Goal: Information Seeking & Learning: Find specific fact

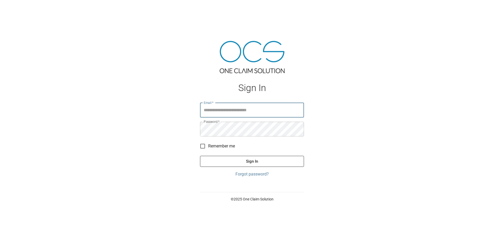
type input "**********"
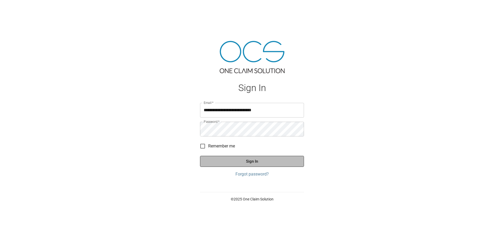
click at [253, 162] on button "Sign In" at bounding box center [252, 161] width 104 height 11
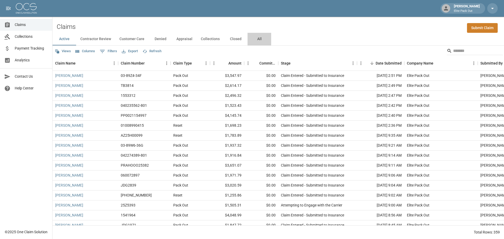
click at [258, 40] on button "All" at bounding box center [260, 39] width 24 height 13
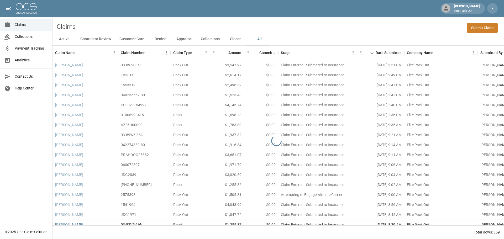
click at [395, 24] on div "Claims Submit Claim" at bounding box center [279, 25] width 452 height 16
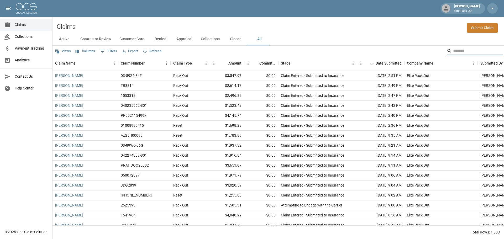
click at [454, 51] on input "Search" at bounding box center [475, 51] width 42 height 8
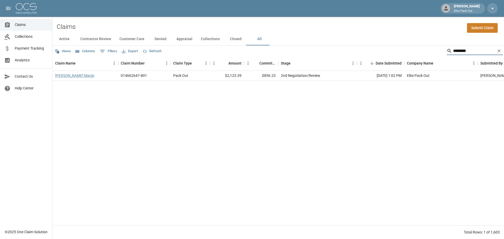
type input "********"
click at [94, 78] on link "[PERSON_NAME] Manip" at bounding box center [74, 75] width 39 height 5
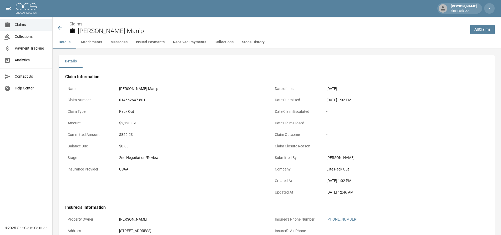
click at [128, 122] on div "$2,123.39" at bounding box center [191, 124] width 145 height 6
copy div "2,123.39"
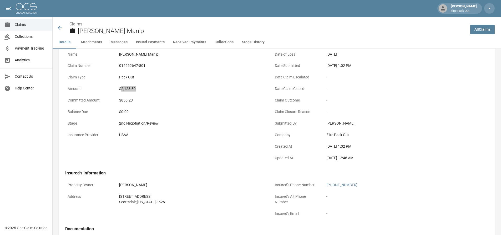
scroll to position [53, 0]
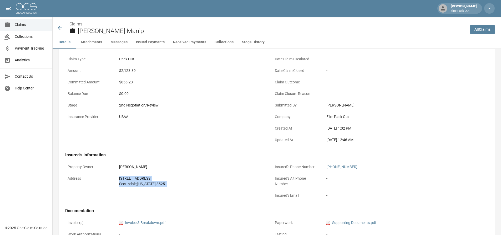
drag, startPoint x: 118, startPoint y: 178, endPoint x: 163, endPoint y: 189, distance: 45.8
click at [163, 189] on div "[STREET_ADDRESS][US_STATE]" at bounding box center [191, 182] width 149 height 16
copy div "[STREET_ADDRESS][US_STATE]"
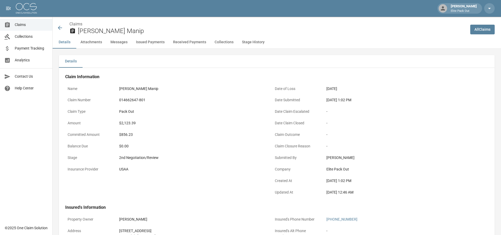
click at [139, 100] on div "014662647-801" at bounding box center [191, 100] width 145 height 6
copy div "014662647-801"
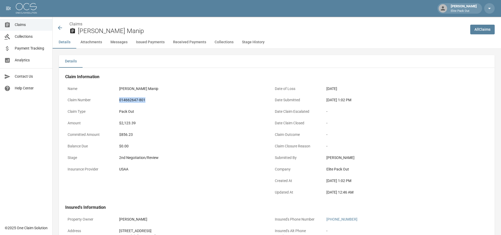
click at [60, 28] on icon at bounding box center [60, 28] width 4 height 4
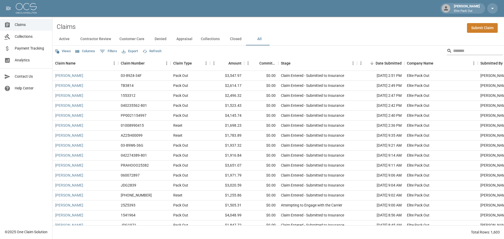
click at [455, 52] on input "Search" at bounding box center [475, 51] width 42 height 8
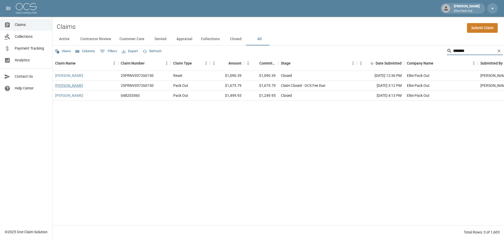
type input "*******"
click at [79, 84] on link "[PERSON_NAME]" at bounding box center [69, 85] width 28 height 5
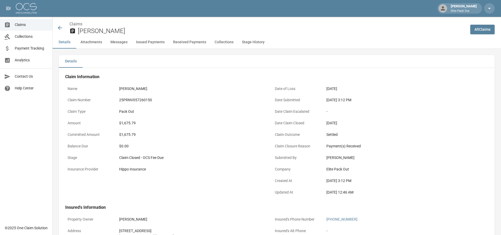
click at [128, 102] on div "25PRNV057260150" at bounding box center [191, 100] width 145 height 6
copy div "25PRNV057260150"
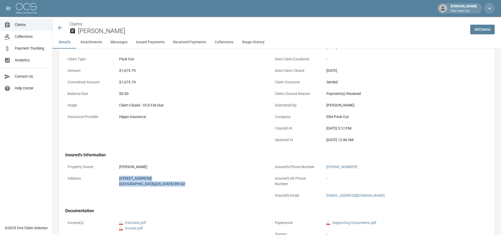
drag, startPoint x: 117, startPoint y: 179, endPoint x: 161, endPoint y: 184, distance: 44.2
click at [161, 184] on div "[STREET_ADDRESS][US_STATE]" at bounding box center [191, 182] width 149 height 16
copy div "[STREET_ADDRESS][US_STATE]"
click at [128, 69] on div "$1,675.79" at bounding box center [191, 71] width 145 height 6
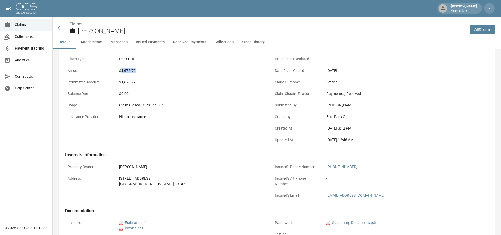
copy div "1,675.79"
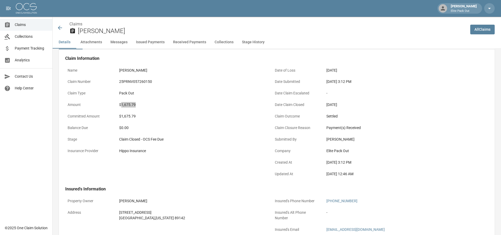
scroll to position [0, 0]
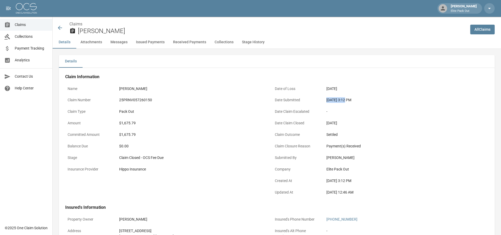
drag, startPoint x: 327, startPoint y: 100, endPoint x: 344, endPoint y: 99, distance: 17.6
click at [344, 99] on div "[DATE] 3:12 PM" at bounding box center [398, 100] width 145 height 6
copy div "[DATE]"
click at [378, 97] on div "[DATE] 3:12 PM" at bounding box center [398, 100] width 149 height 10
click at [58, 29] on icon at bounding box center [60, 28] width 6 height 6
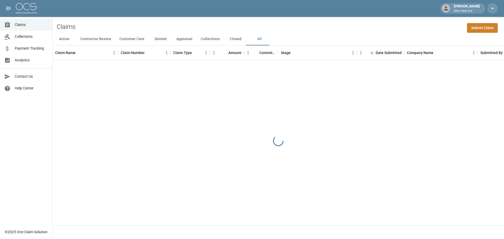
click at [426, 27] on div "Claims Submit Claim" at bounding box center [279, 25] width 452 height 16
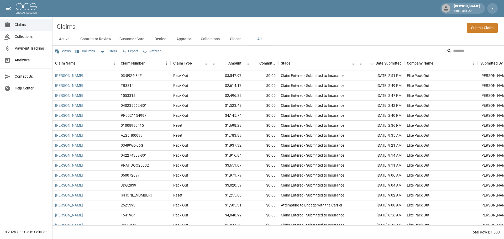
click at [462, 53] on input "Search" at bounding box center [475, 51] width 42 height 8
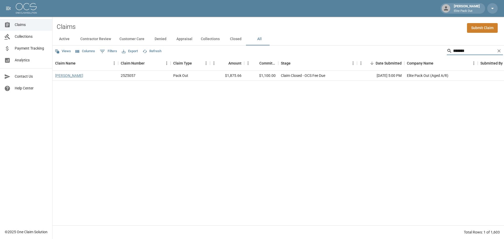
type input "*******"
click at [63, 74] on link "[PERSON_NAME]" at bounding box center [69, 75] width 28 height 5
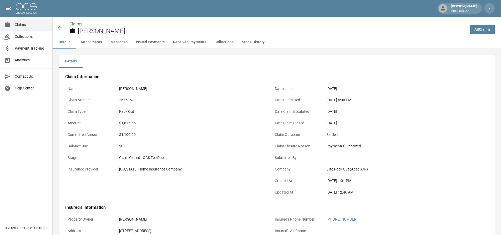
click at [126, 100] on div "25Z5057" at bounding box center [191, 100] width 145 height 6
copy div "25Z5057"
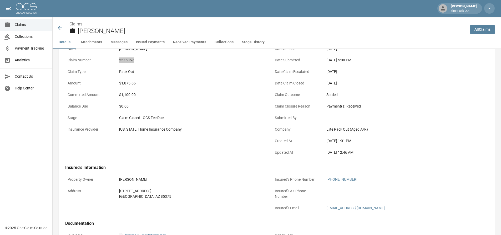
scroll to position [53, 0]
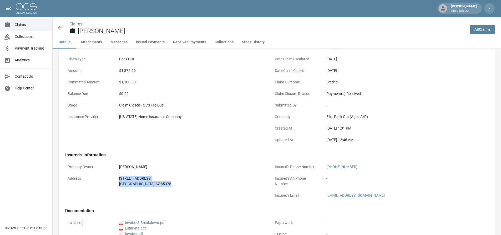
drag, startPoint x: 118, startPoint y: 178, endPoint x: 161, endPoint y: 184, distance: 44.0
click at [161, 184] on div "[STREET_ADDRESS]" at bounding box center [191, 182] width 149 height 16
copy div "[STREET_ADDRESS]"
click at [129, 71] on div "$1,875.66" at bounding box center [191, 71] width 145 height 6
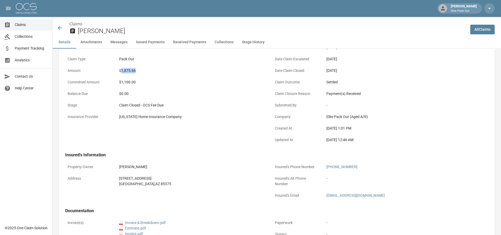
copy div "1,875.66"
click at [58, 29] on icon at bounding box center [60, 28] width 6 height 6
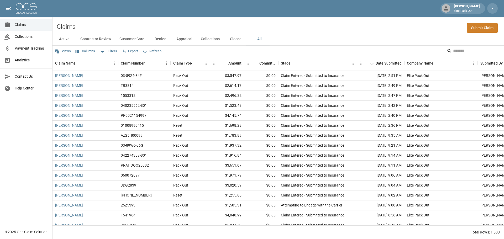
click at [460, 53] on input "Search" at bounding box center [475, 51] width 42 height 8
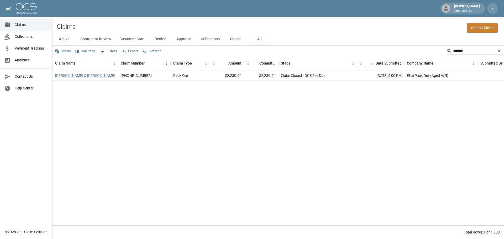
type input "******"
click at [76, 75] on link "[PERSON_NAME] & [PERSON_NAME]" at bounding box center [85, 75] width 60 height 5
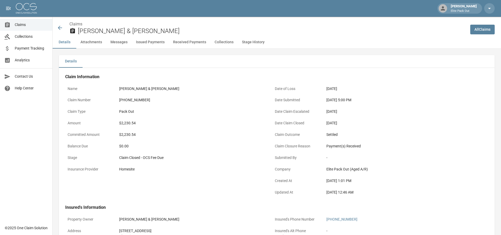
click at [132, 126] on div "$2,230.54" at bounding box center [191, 124] width 145 height 6
click at [135, 101] on div "[PHONE_NUMBER]" at bounding box center [191, 100] width 145 height 6
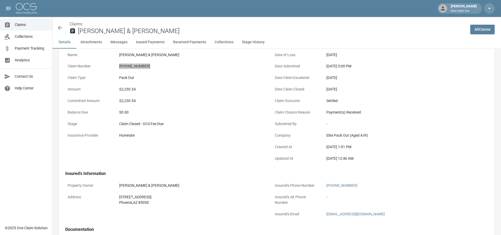
scroll to position [53, 0]
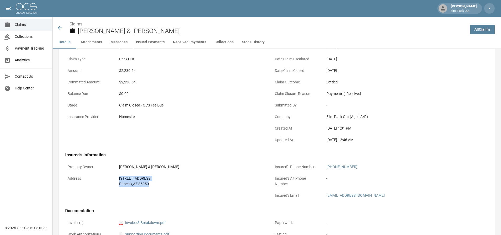
drag, startPoint x: 130, startPoint y: 178, endPoint x: 154, endPoint y: 184, distance: 25.0
click at [154, 184] on div "[STREET_ADDRESS]" at bounding box center [191, 182] width 149 height 16
